Goal: Navigation & Orientation: Find specific page/section

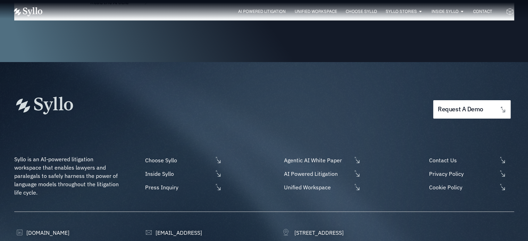
scroll to position [2343, 0]
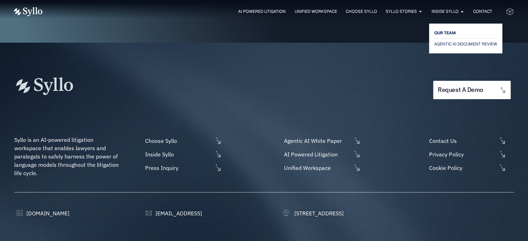
click at [444, 32] on span "OUR TEAM" at bounding box center [445, 33] width 22 height 8
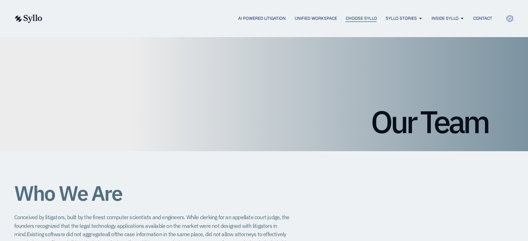
click at [360, 16] on span "Choose Syllo" at bounding box center [360, 18] width 31 height 6
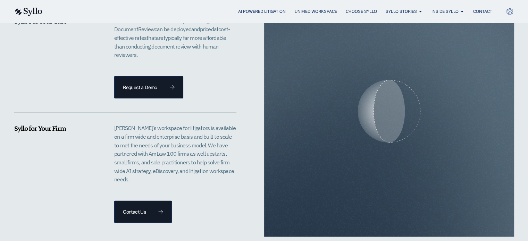
scroll to position [1595, 0]
